Goal: Find specific page/section: Find specific page/section

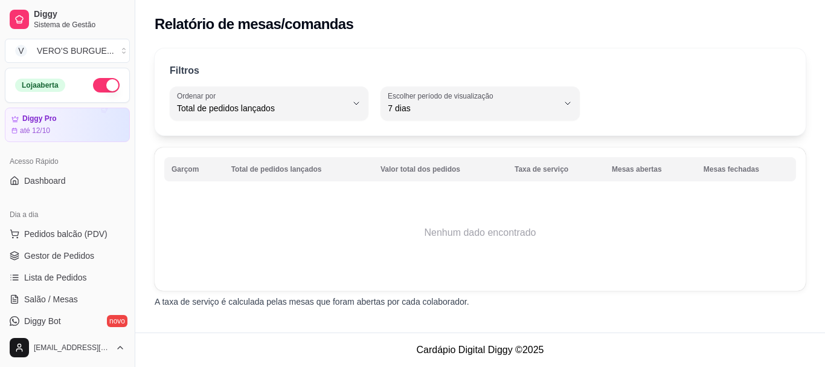
select select "TOTAL_OF_ORDERS"
select select "7"
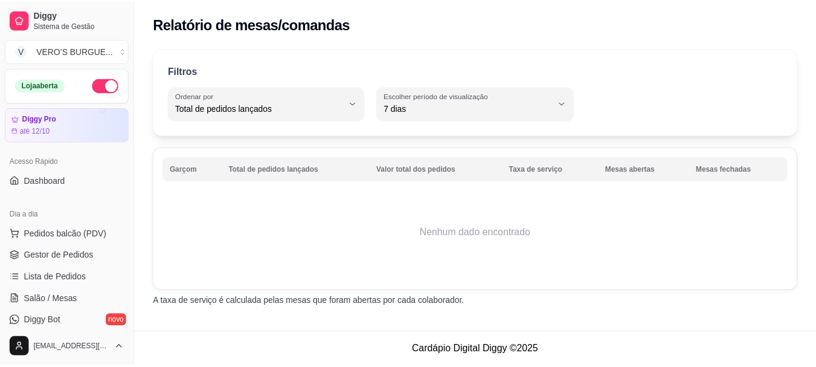
scroll to position [363, 0]
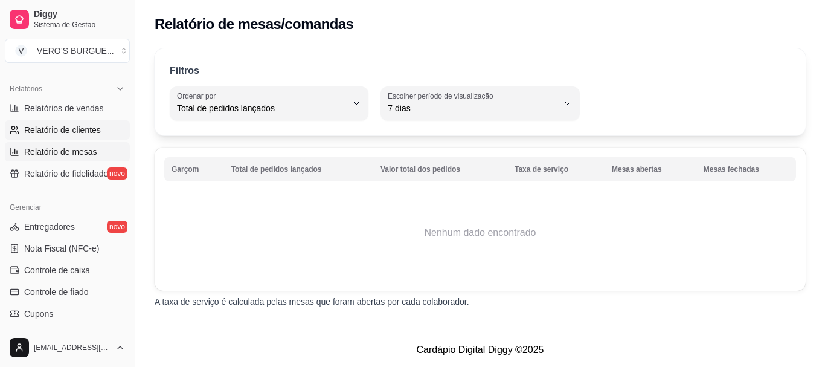
select select "ALL"
select select "0"
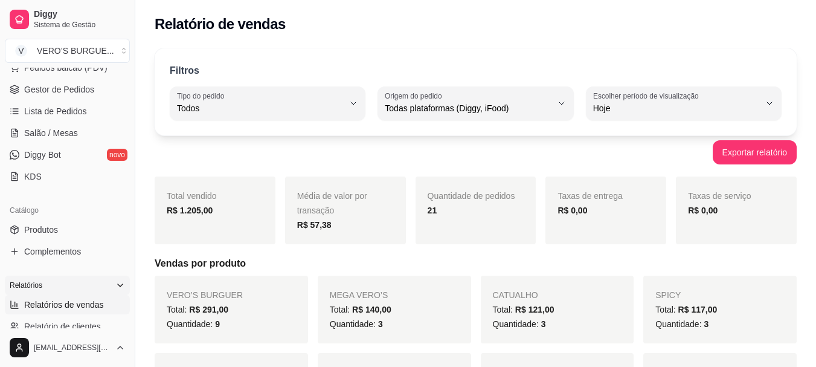
scroll to position [121, 0]
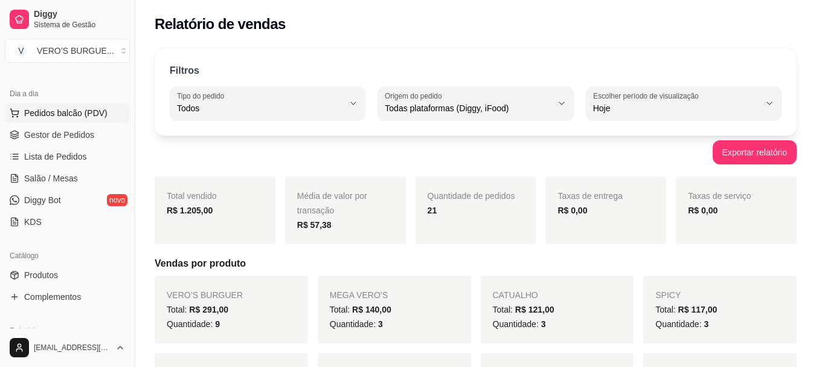
click at [60, 112] on span "Pedidos balcão (PDV)" at bounding box center [65, 113] width 83 height 12
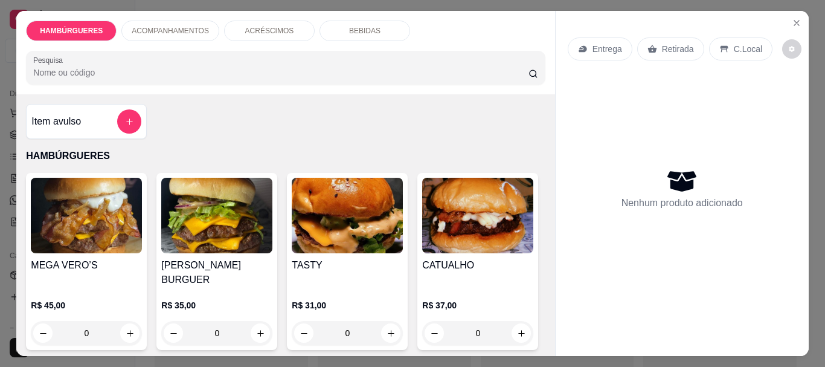
click at [784, 28] on div "Entrega Retirada C.Local" at bounding box center [682, 49] width 229 height 42
click at [794, 19] on icon "Close" at bounding box center [797, 23] width 10 height 10
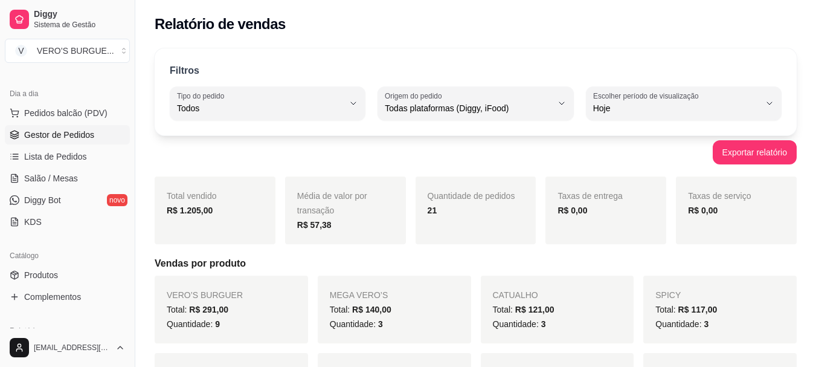
click at [66, 132] on span "Gestor de Pedidos" at bounding box center [59, 135] width 70 height 12
